Goal: Information Seeking & Learning: Learn about a topic

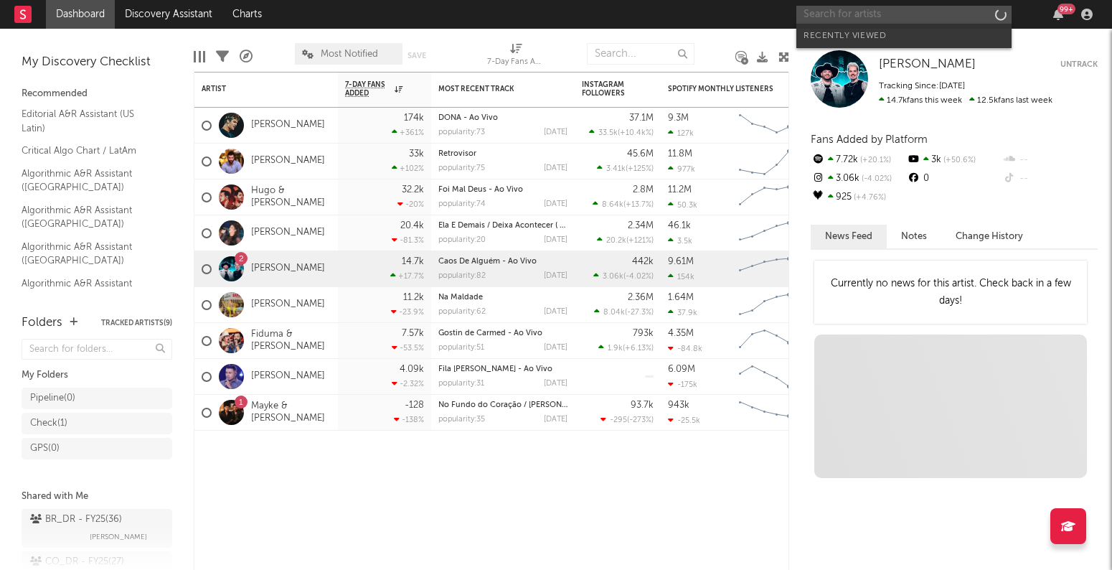
click at [817, 14] on input "text" at bounding box center [904, 15] width 215 height 18
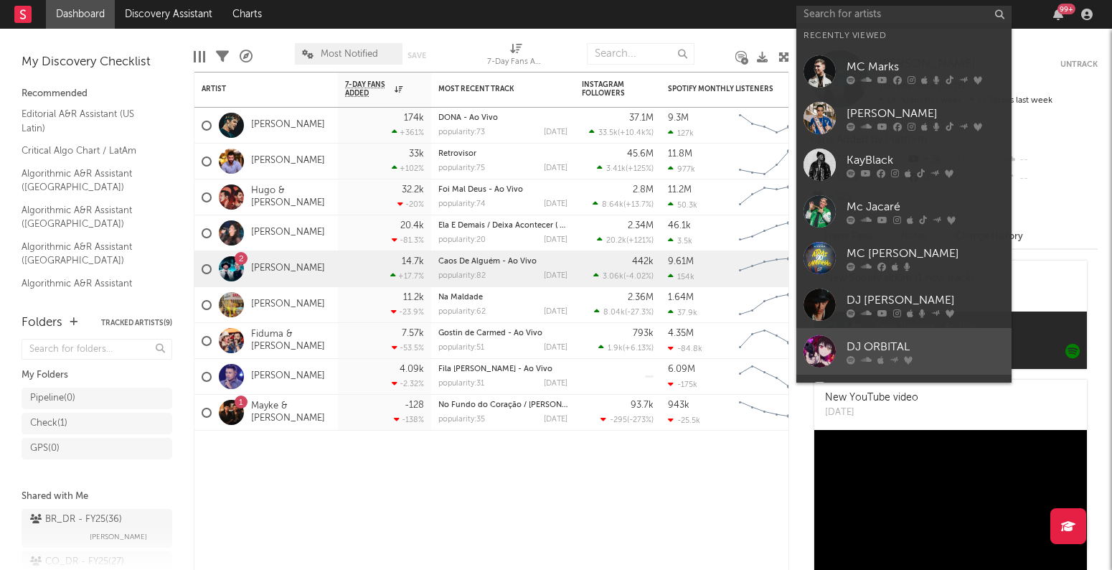
click at [911, 334] on link "DJ ORBITAL" at bounding box center [904, 351] width 215 height 47
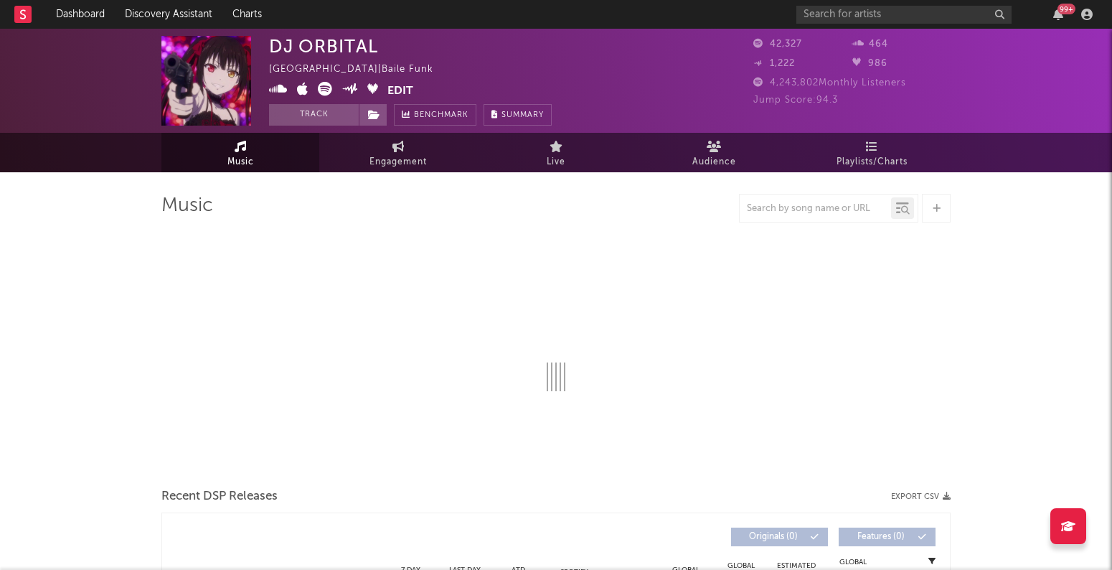
select select "6m"
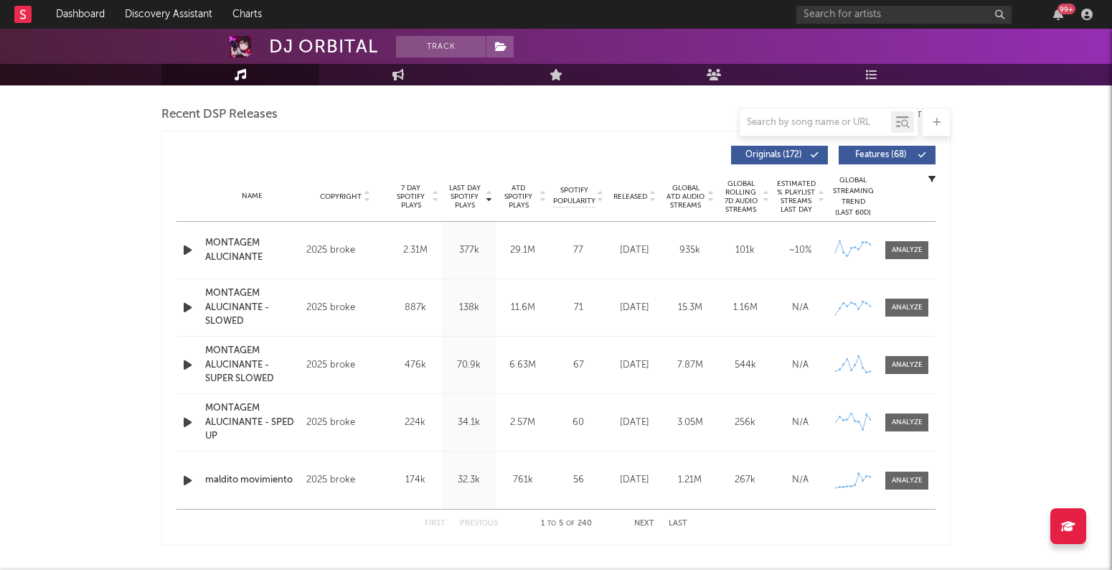
scroll to position [499, 0]
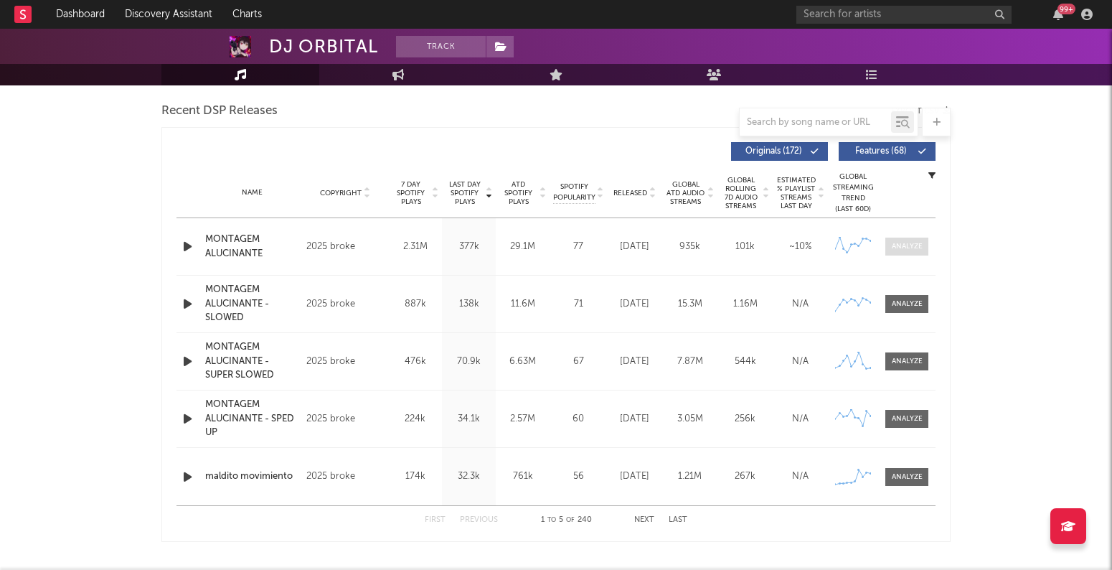
click at [902, 242] on div at bounding box center [907, 246] width 31 height 11
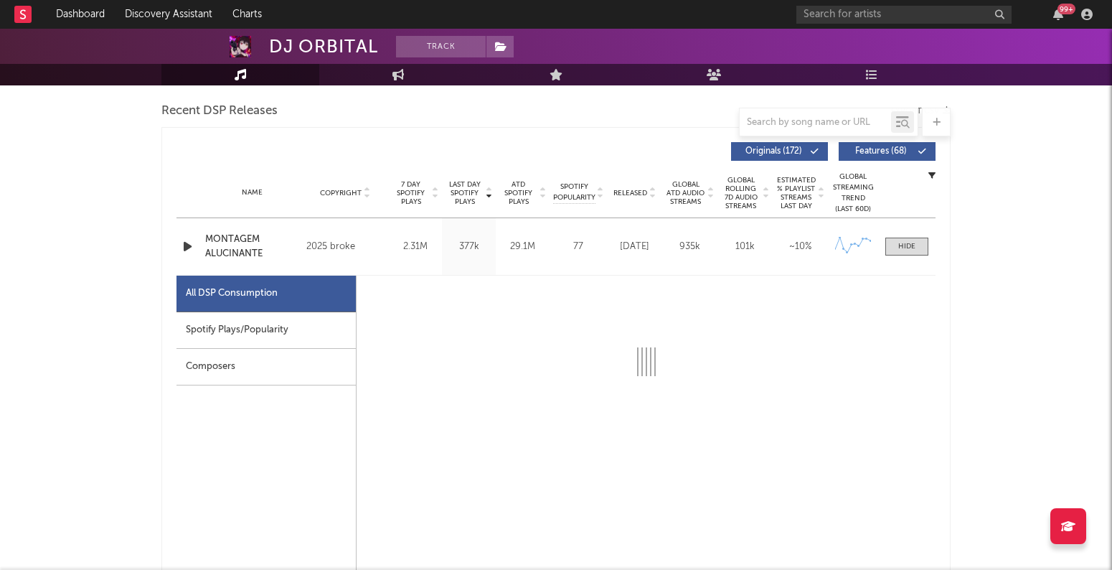
select select "1w"
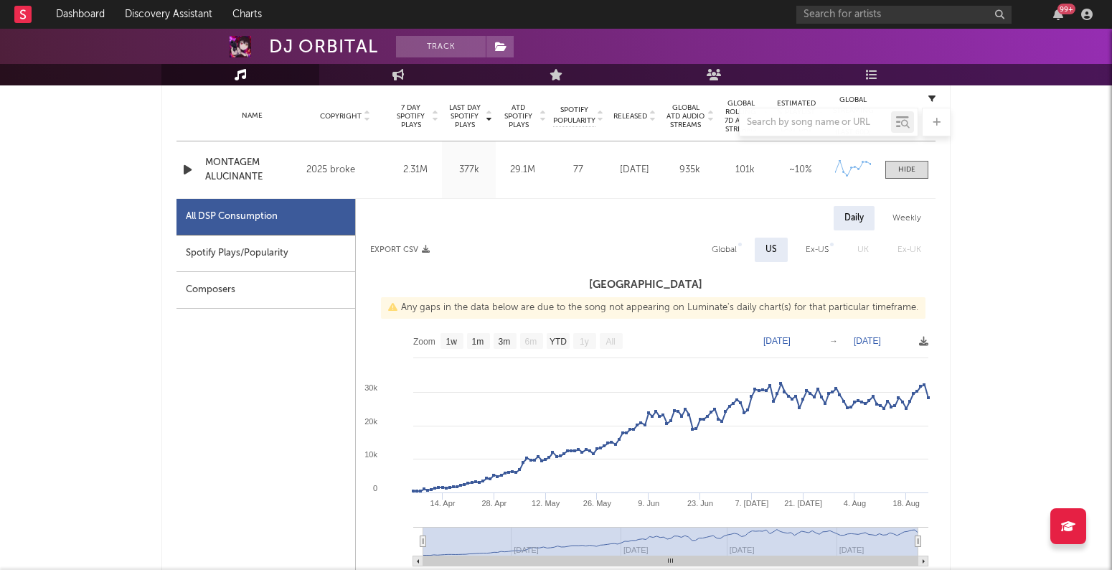
scroll to position [577, 0]
click at [275, 240] on div "Spotify Plays/Popularity" at bounding box center [266, 252] width 179 height 37
select select "1w"
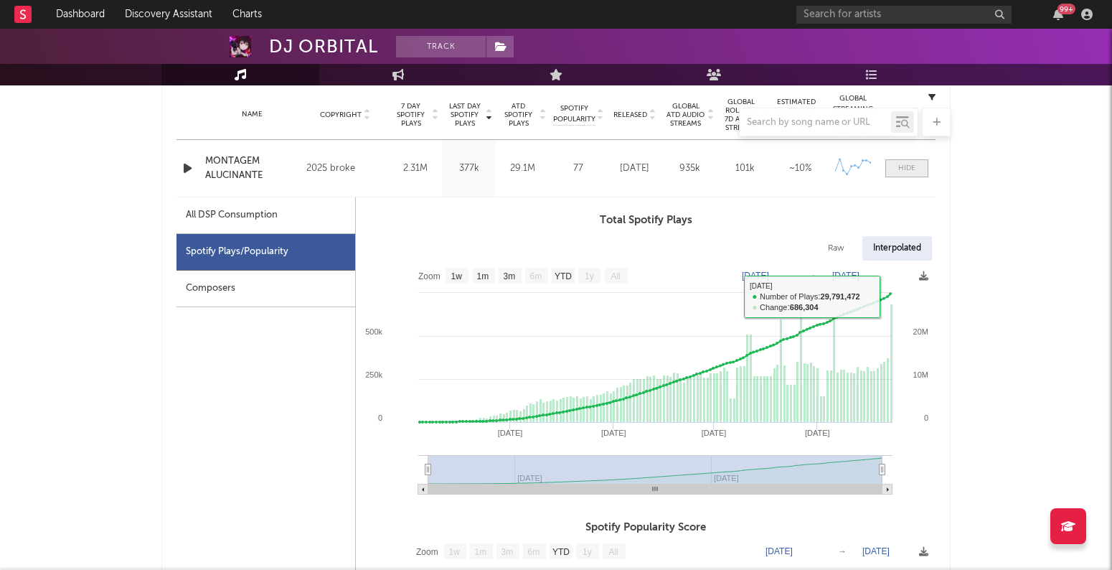
click at [899, 166] on div at bounding box center [906, 168] width 17 height 11
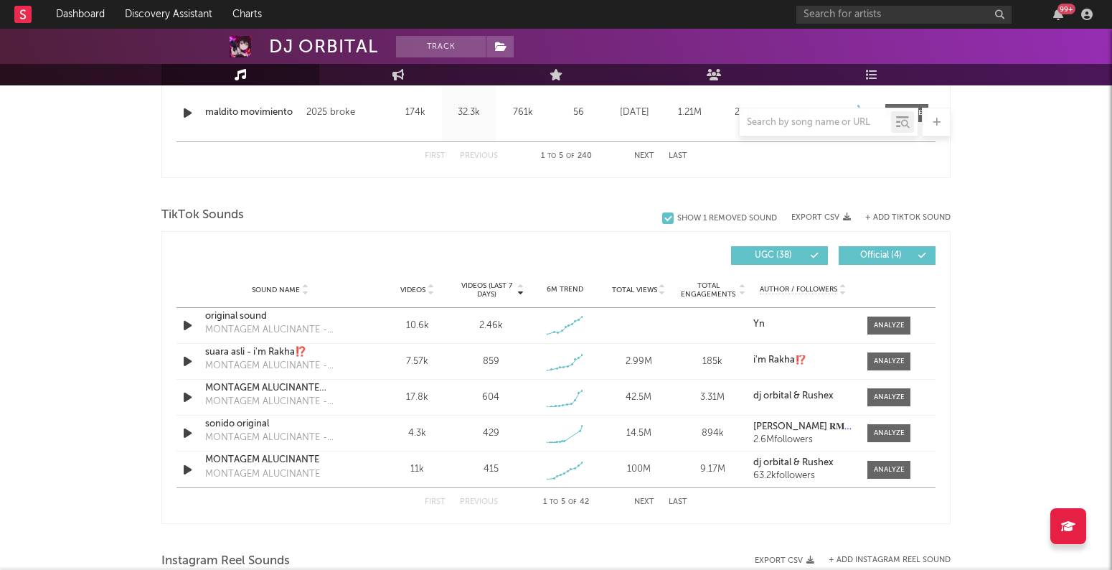
scroll to position [865, 0]
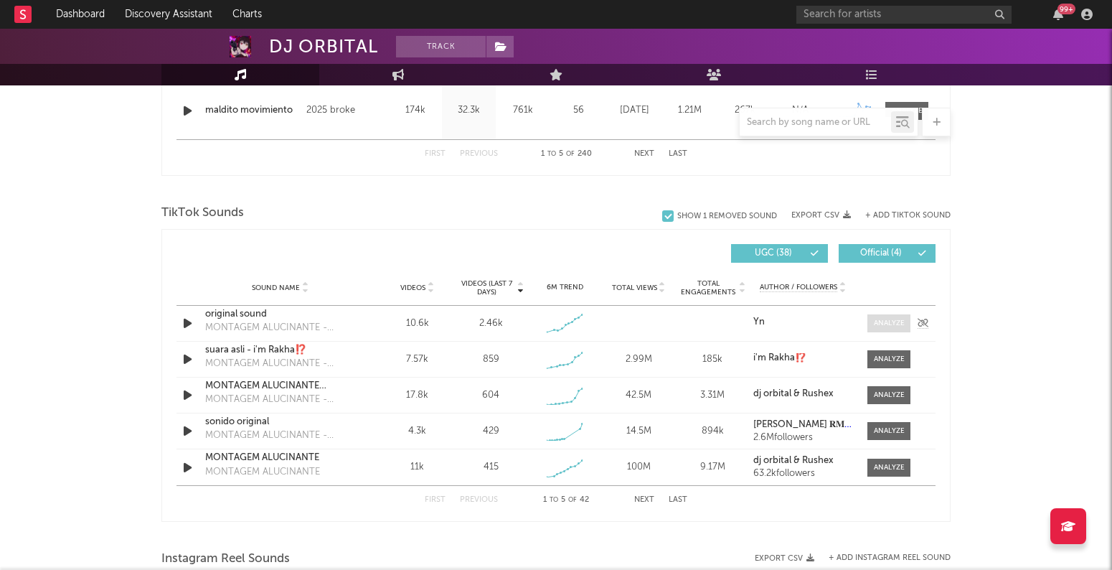
click at [886, 319] on div at bounding box center [889, 323] width 31 height 11
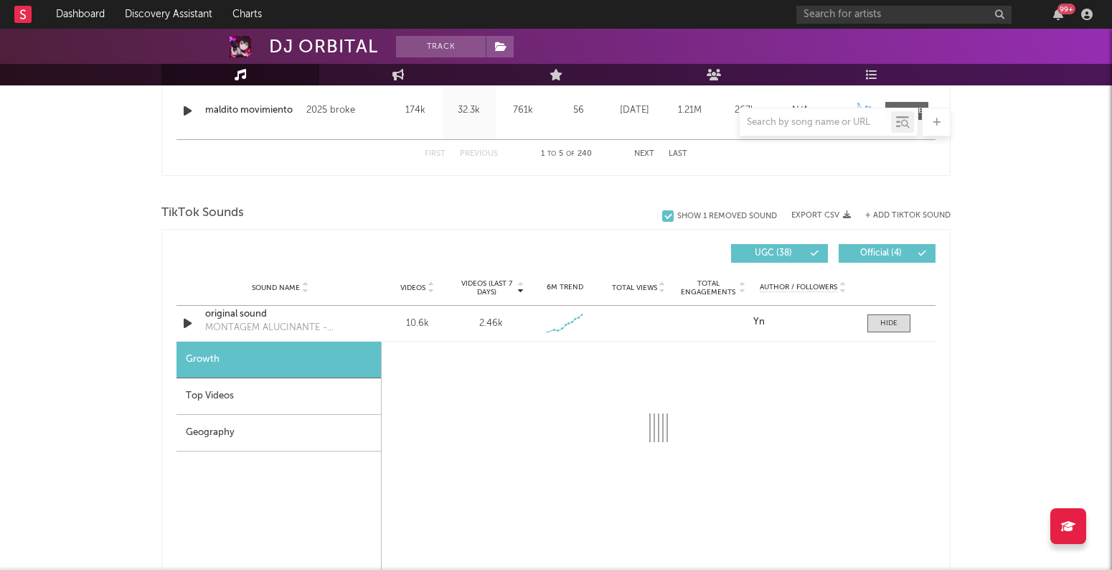
select select "1w"
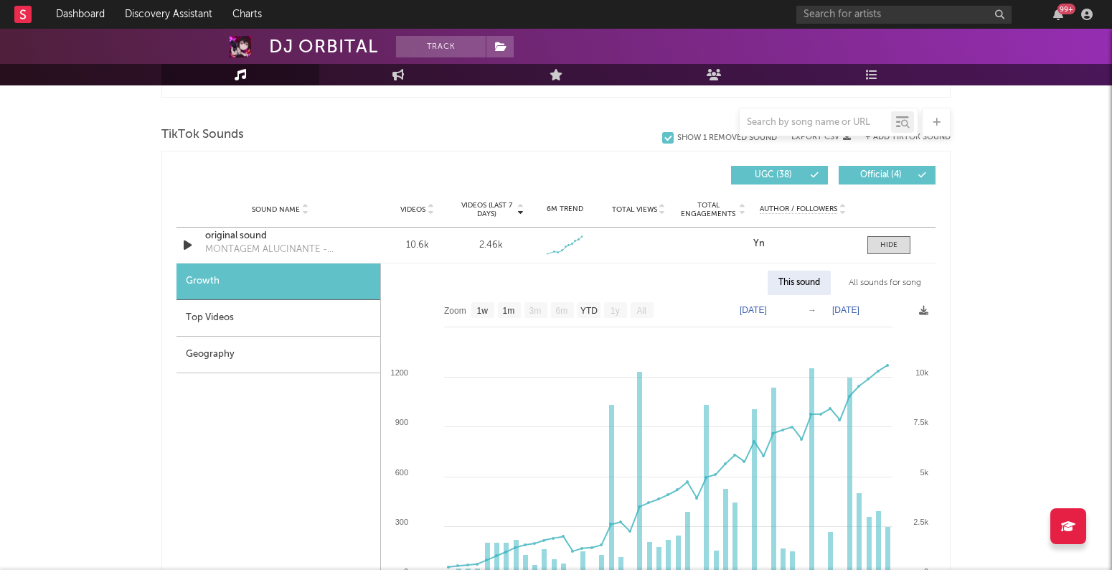
scroll to position [965, 0]
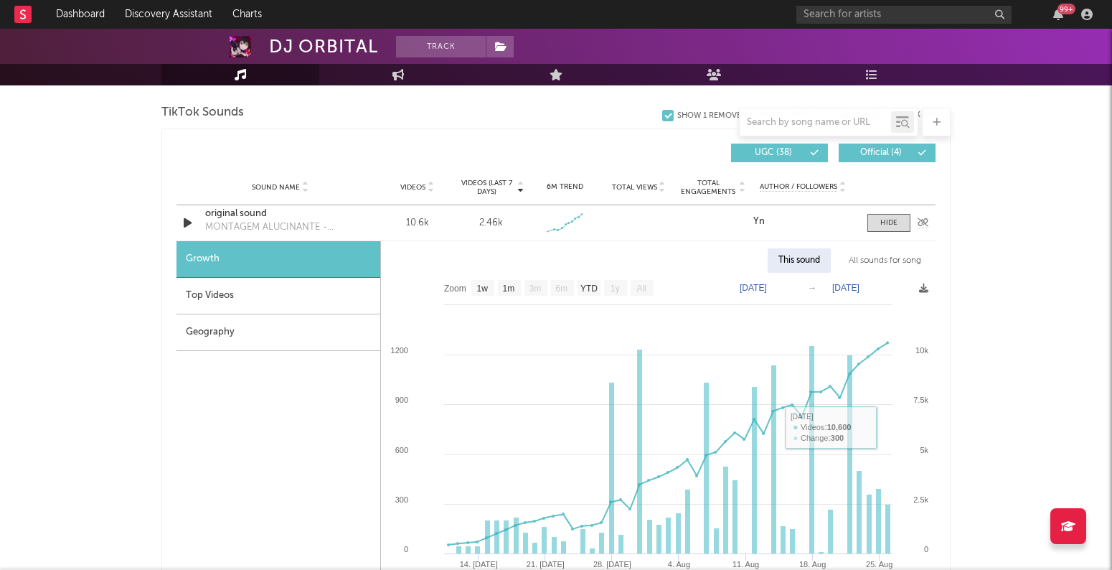
click at [896, 211] on div "Sound Name original sound MONTAGEM ALUCINANTE - SLOWED Videos 10.6k Videos (las…" at bounding box center [556, 222] width 759 height 35
click at [896, 219] on div at bounding box center [889, 222] width 17 height 11
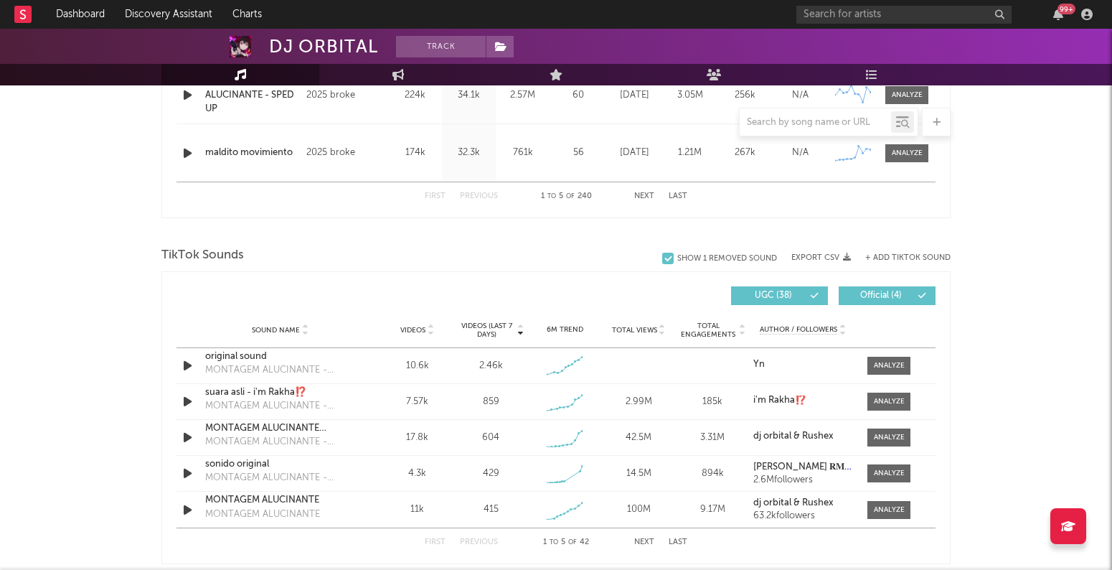
scroll to position [826, 0]
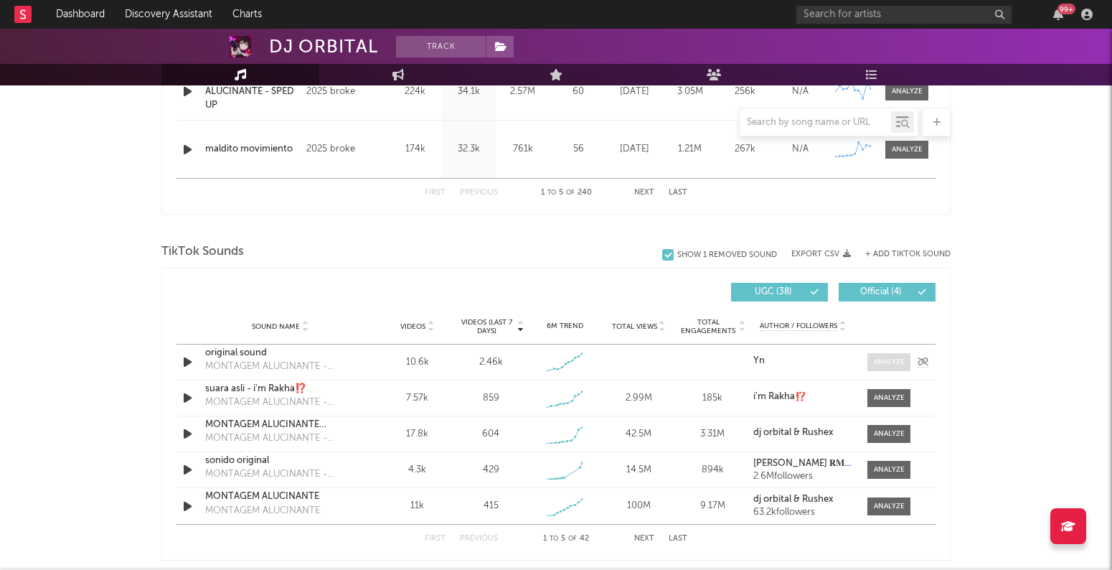
click at [899, 364] on div at bounding box center [889, 362] width 31 height 11
select select "1w"
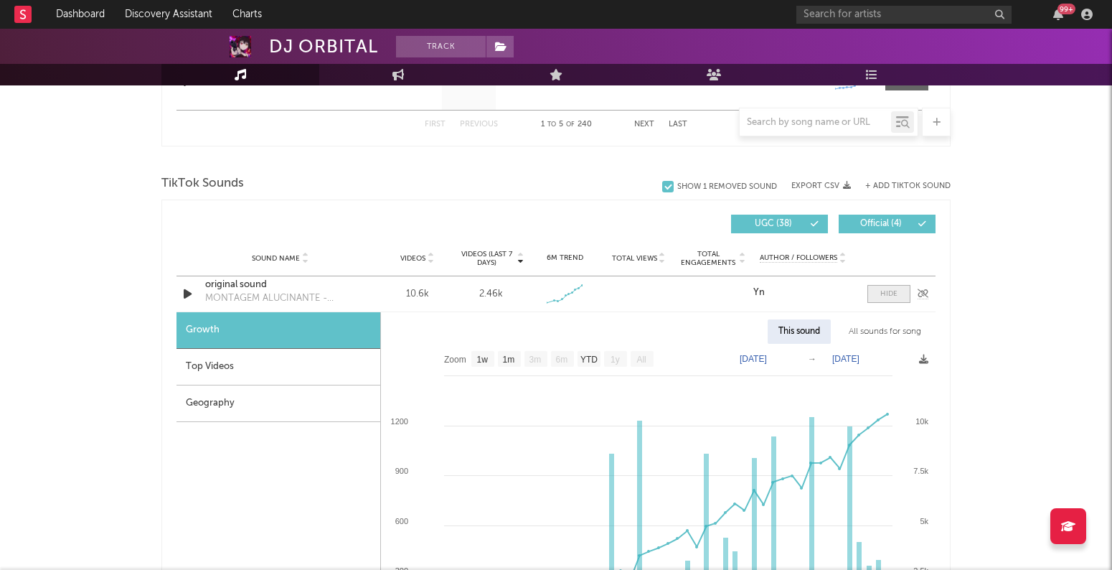
scroll to position [896, 0]
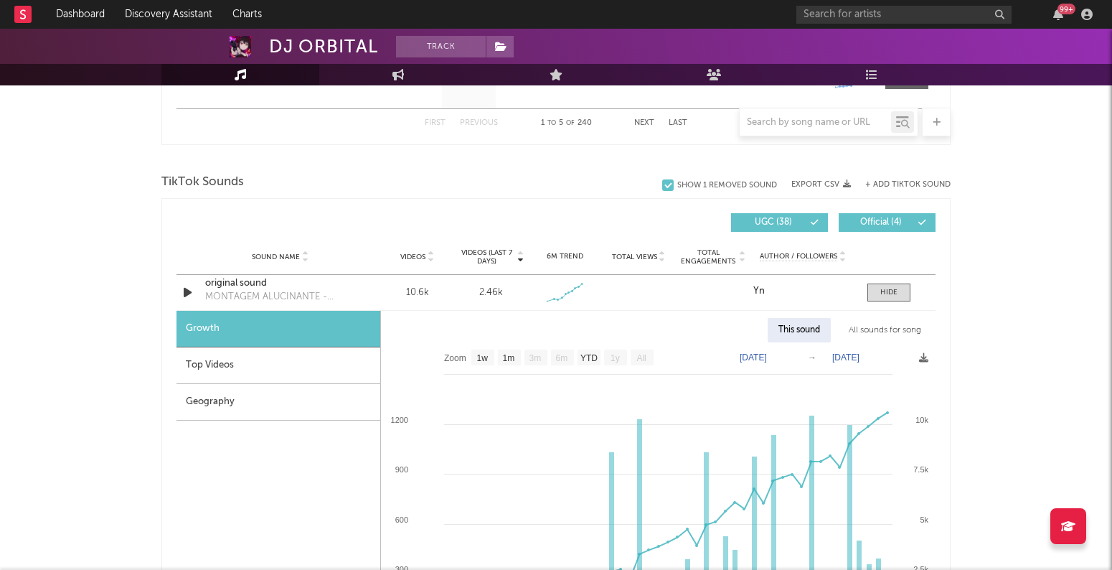
click at [897, 326] on div "All sounds for song" at bounding box center [885, 330] width 94 height 24
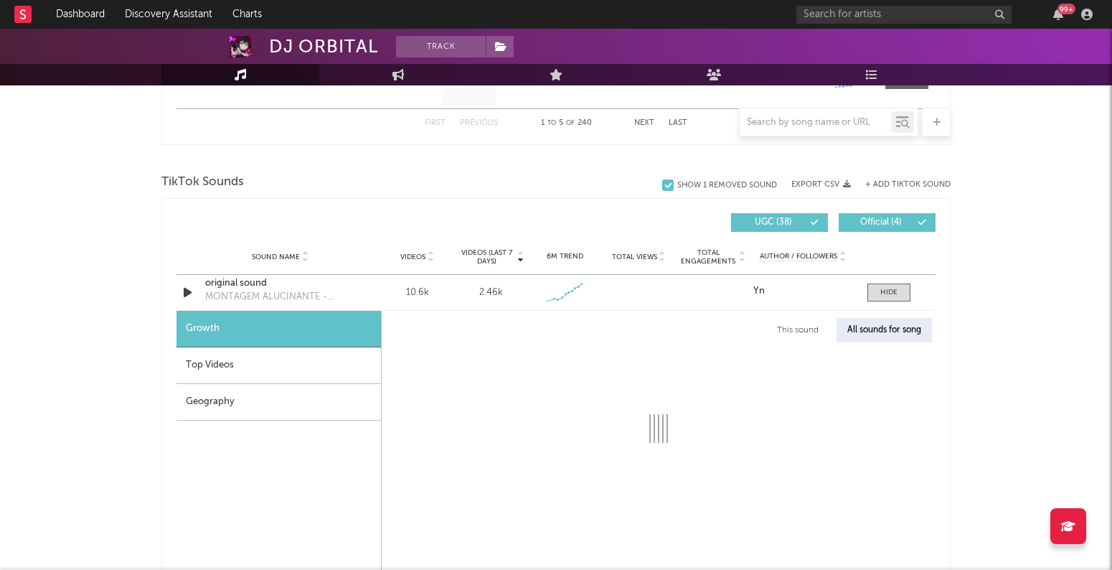
select select "1w"
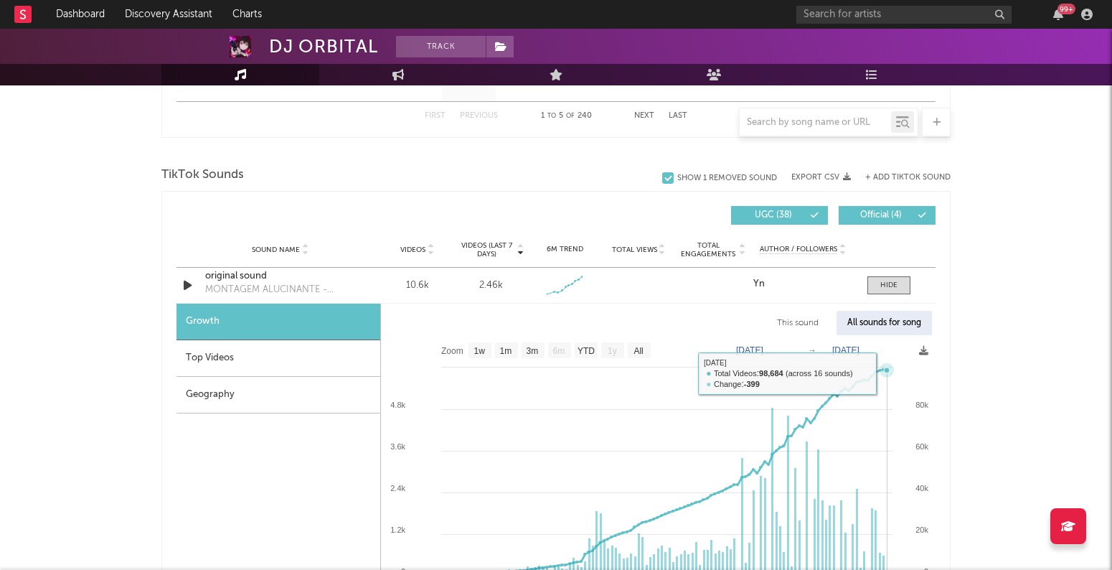
scroll to position [967, 0]
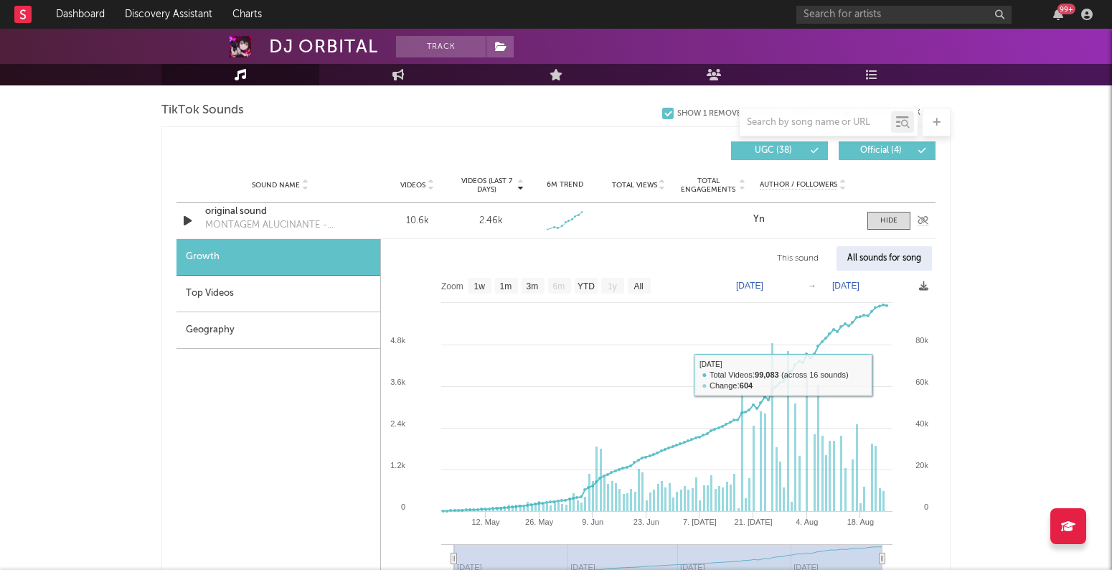
click at [890, 232] on div "Sound Name original sound MONTAGEM ALUCINANTE - SLOWED Videos 10.6k Videos (las…" at bounding box center [556, 220] width 759 height 35
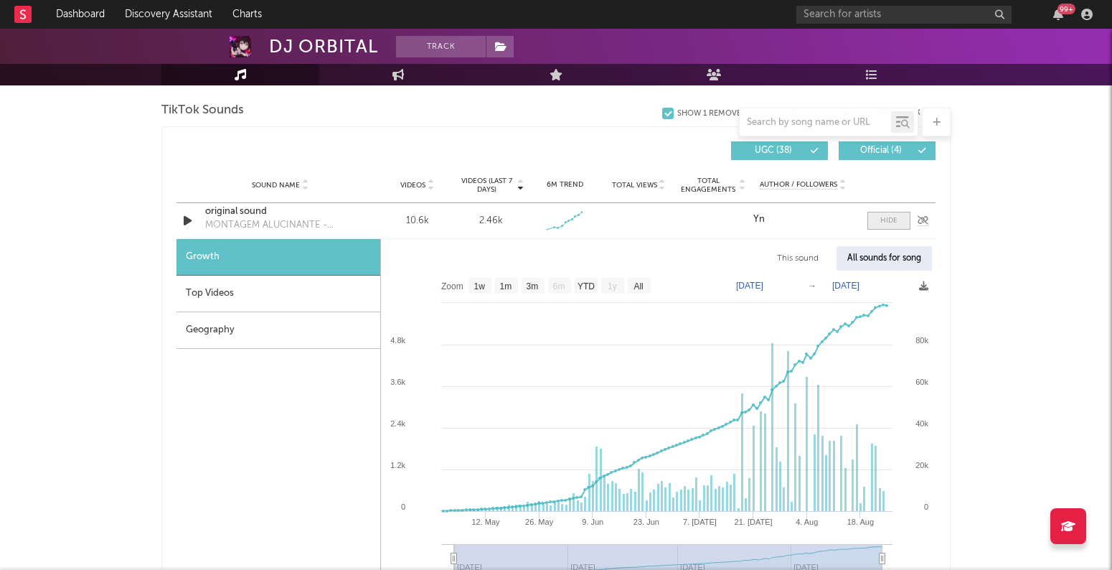
click at [892, 217] on div at bounding box center [889, 220] width 17 height 11
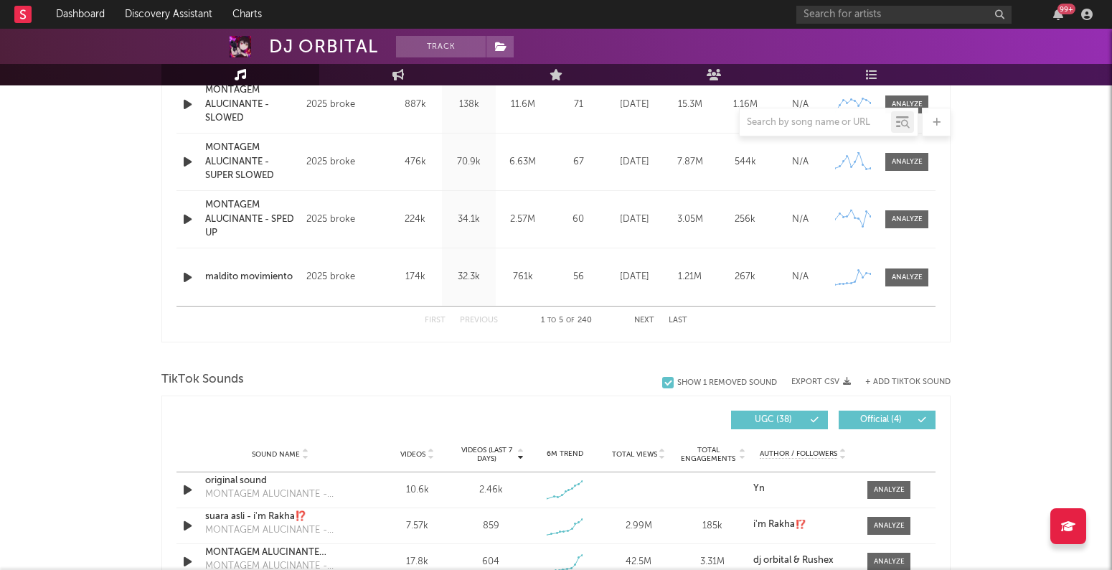
scroll to position [698, 0]
